Goal: Manage account settings

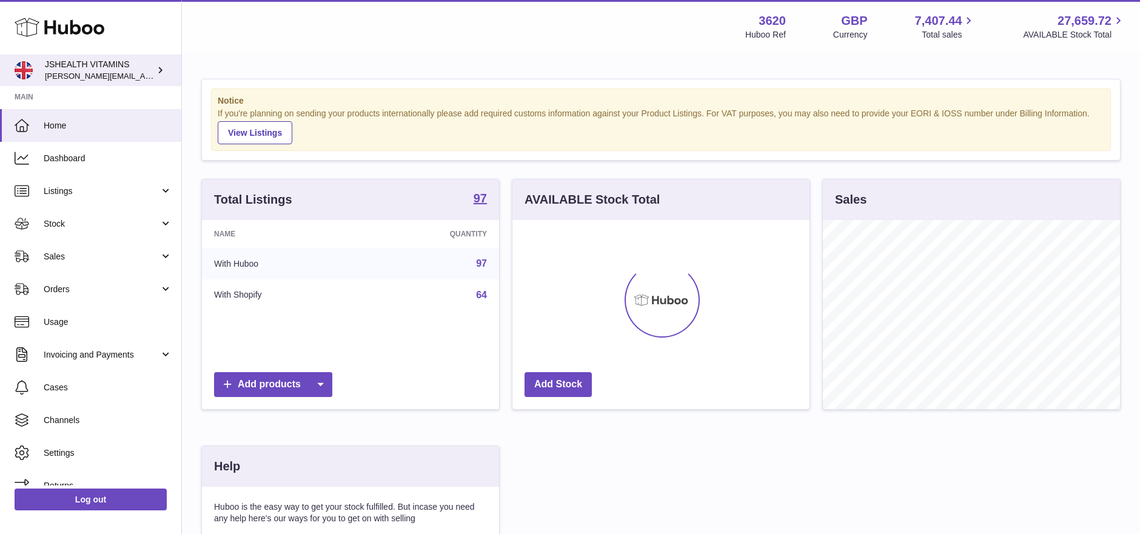
scroll to position [189, 297]
click at [101, 71] on span "[PERSON_NAME][EMAIL_ADDRESS][DOMAIN_NAME]" at bounding box center [144, 76] width 198 height 10
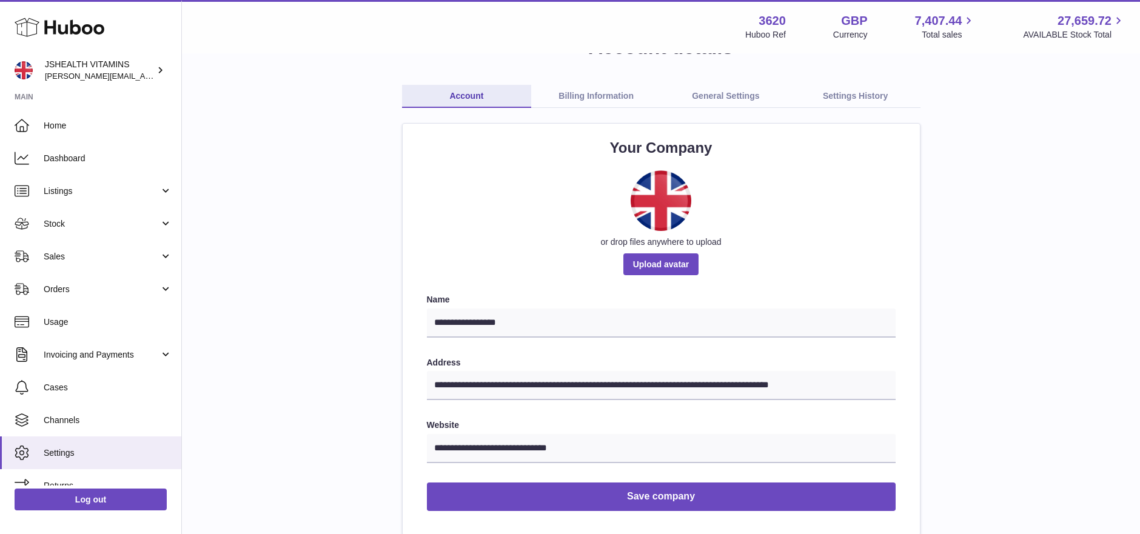
scroll to position [72, 0]
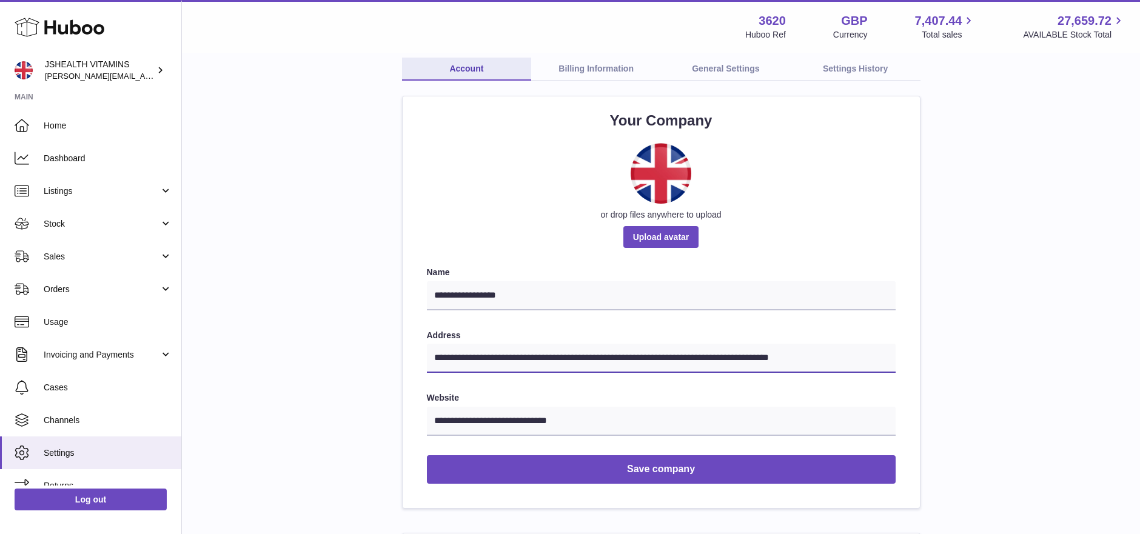
drag, startPoint x: 823, startPoint y: 358, endPoint x: 789, endPoint y: 358, distance: 33.4
click at [789, 358] on input "**********" at bounding box center [661, 358] width 469 height 29
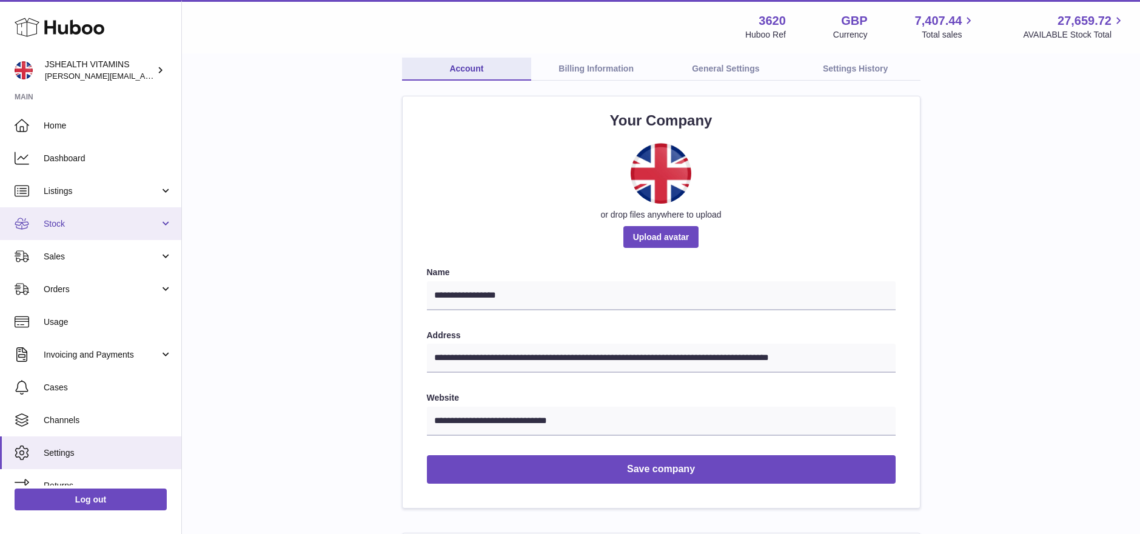
scroll to position [52, 0]
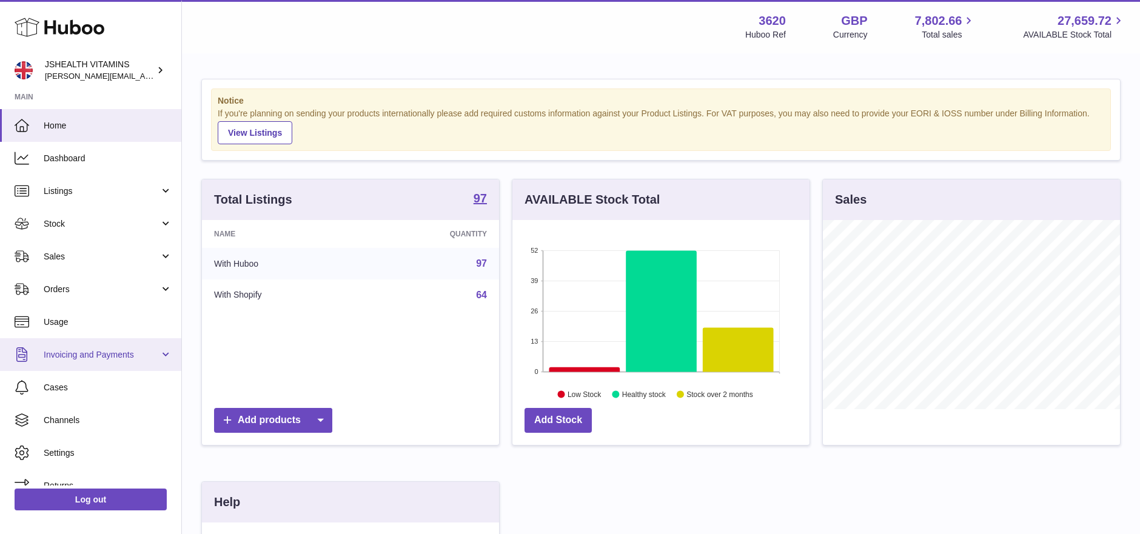
scroll to position [16, 0]
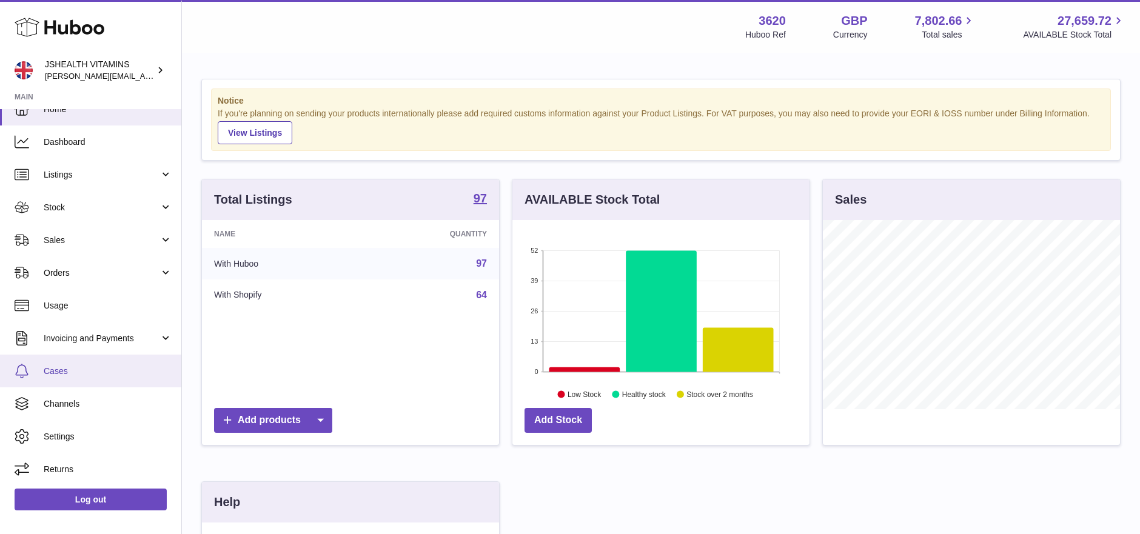
click at [92, 375] on span "Cases" at bounding box center [108, 372] width 129 height 12
